Goal: Communication & Community: Answer question/provide support

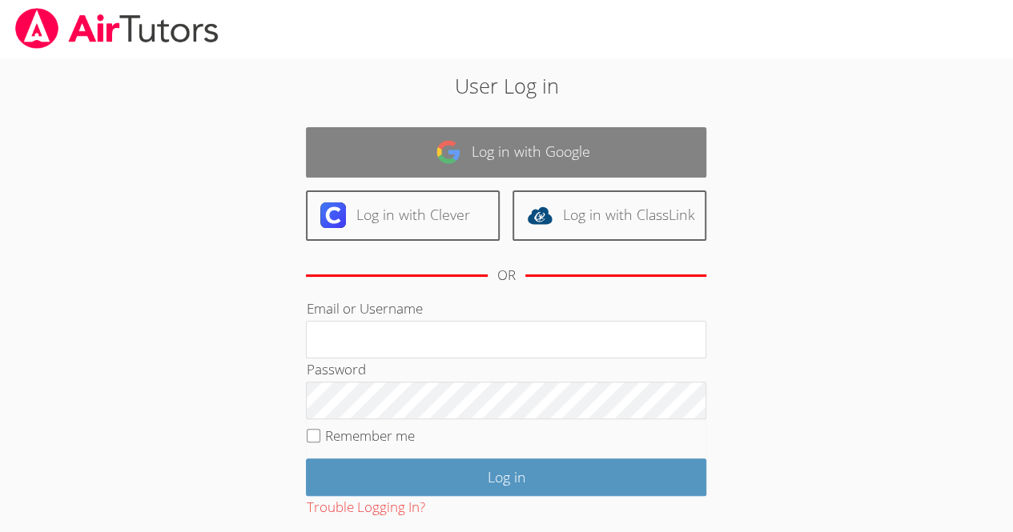
click at [576, 165] on link "Log in with Google" at bounding box center [506, 152] width 400 height 50
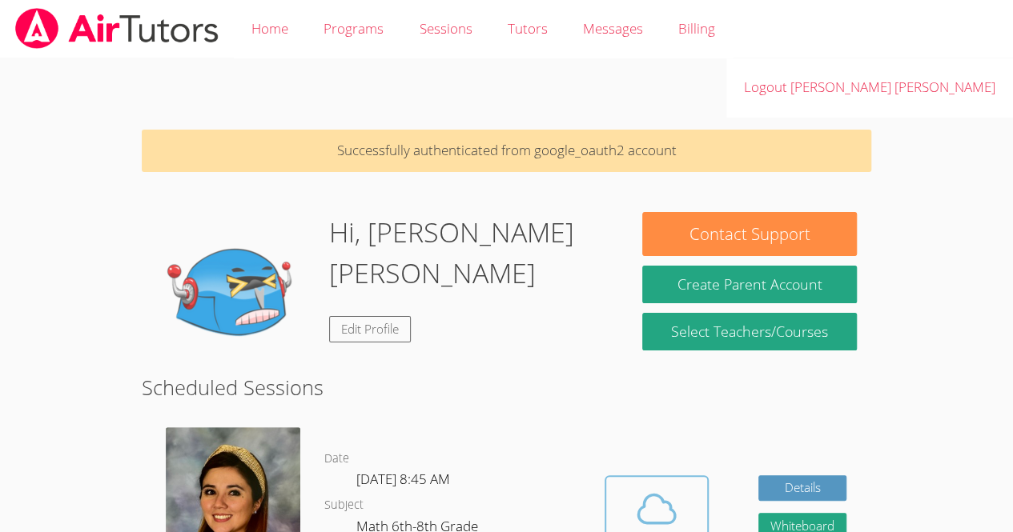
click at [663, 495] on icon at bounding box center [656, 509] width 37 height 28
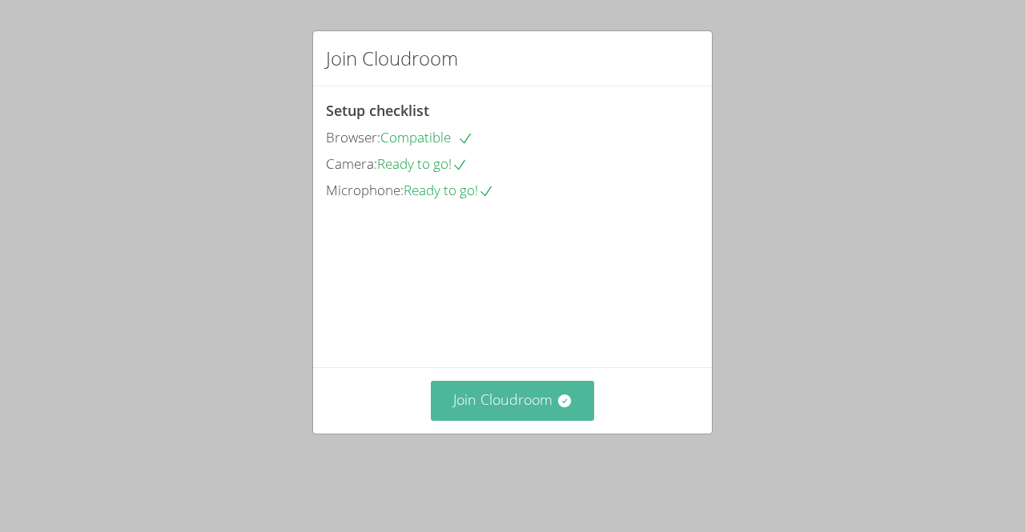
click at [536, 413] on button "Join Cloudroom" at bounding box center [513, 400] width 164 height 39
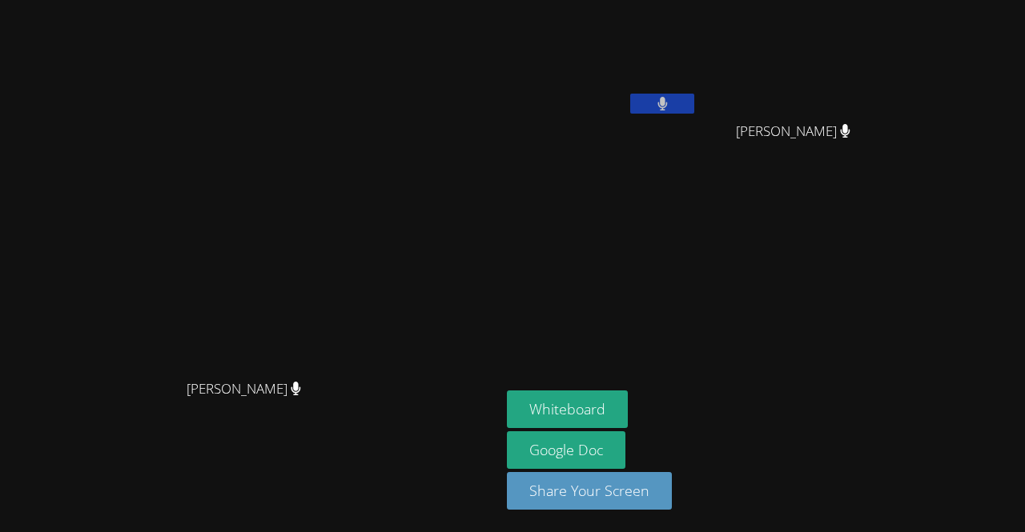
click at [4, 416] on main "[PERSON_NAME] [PERSON_NAME]" at bounding box center [250, 266] width 500 height 532
click at [250, 231] on video at bounding box center [250, 234] width 240 height 275
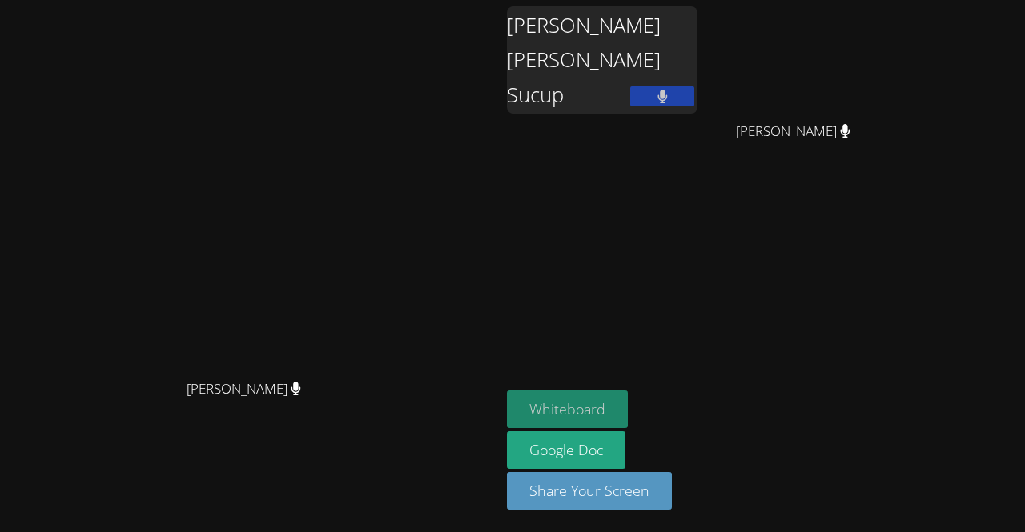
click at [628, 411] on button "Whiteboard" at bounding box center [567, 410] width 121 height 38
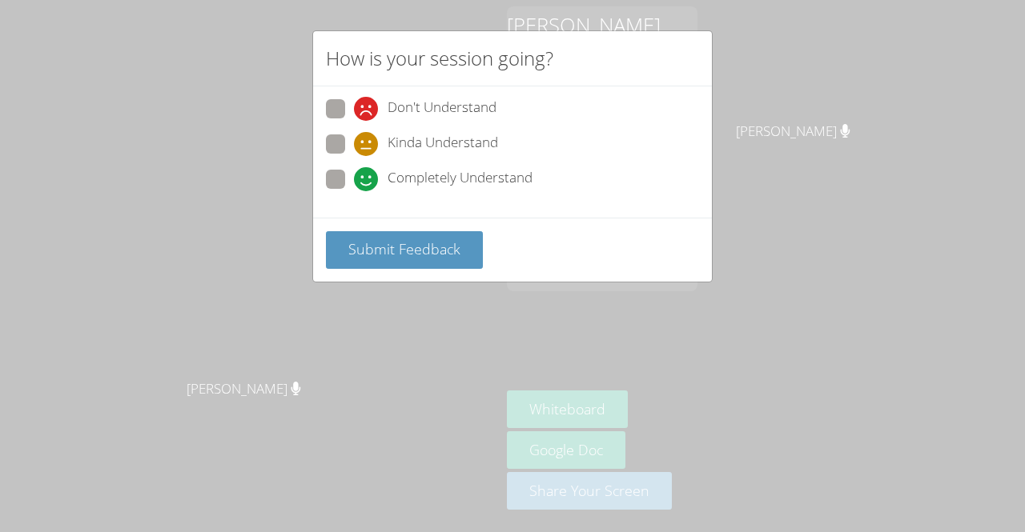
click at [354, 191] on span at bounding box center [354, 191] width 0 height 0
click at [354, 177] on input "Completely Understand" at bounding box center [361, 177] width 14 height 14
radio input "true"
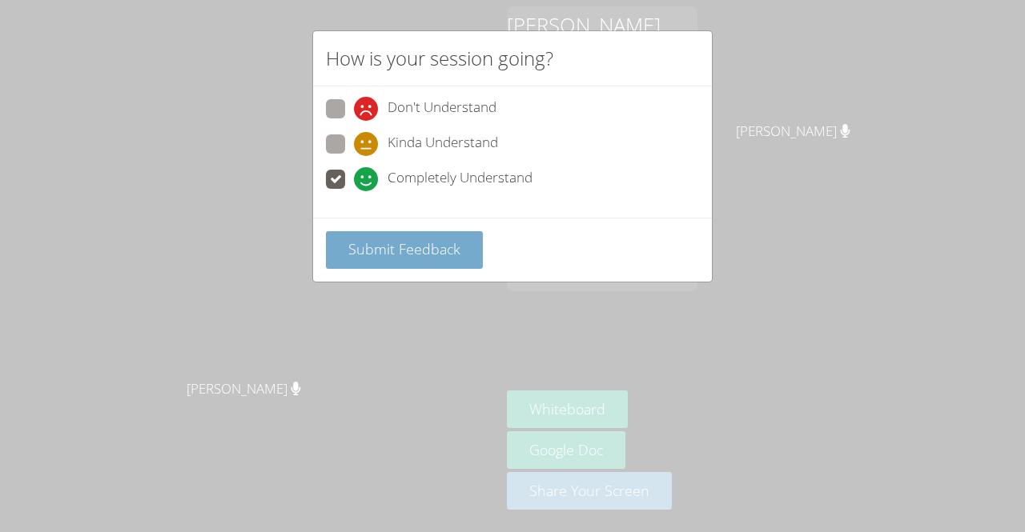
click at [385, 241] on span "Submit Feedback" at bounding box center [404, 248] width 112 height 19
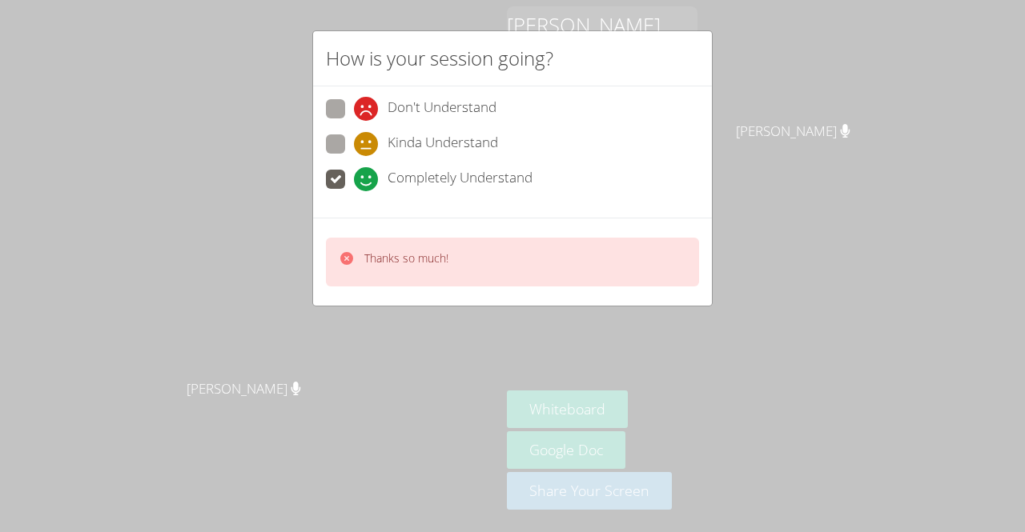
click at [456, 249] on div "Thanks so much!" at bounding box center [512, 262] width 373 height 49
click at [668, 269] on div "Thanks so much!" at bounding box center [512, 262] width 373 height 49
click at [496, 272] on div "Thanks so much!" at bounding box center [512, 262] width 373 height 49
click at [632, 287] on div "Thanks so much!" at bounding box center [512, 262] width 399 height 88
click at [703, 305] on div "How is your session going? Don't Understand Kinda Understand Completely Underst…" at bounding box center [512, 266] width 1025 height 532
